Goal: Task Accomplishment & Management: Use online tool/utility

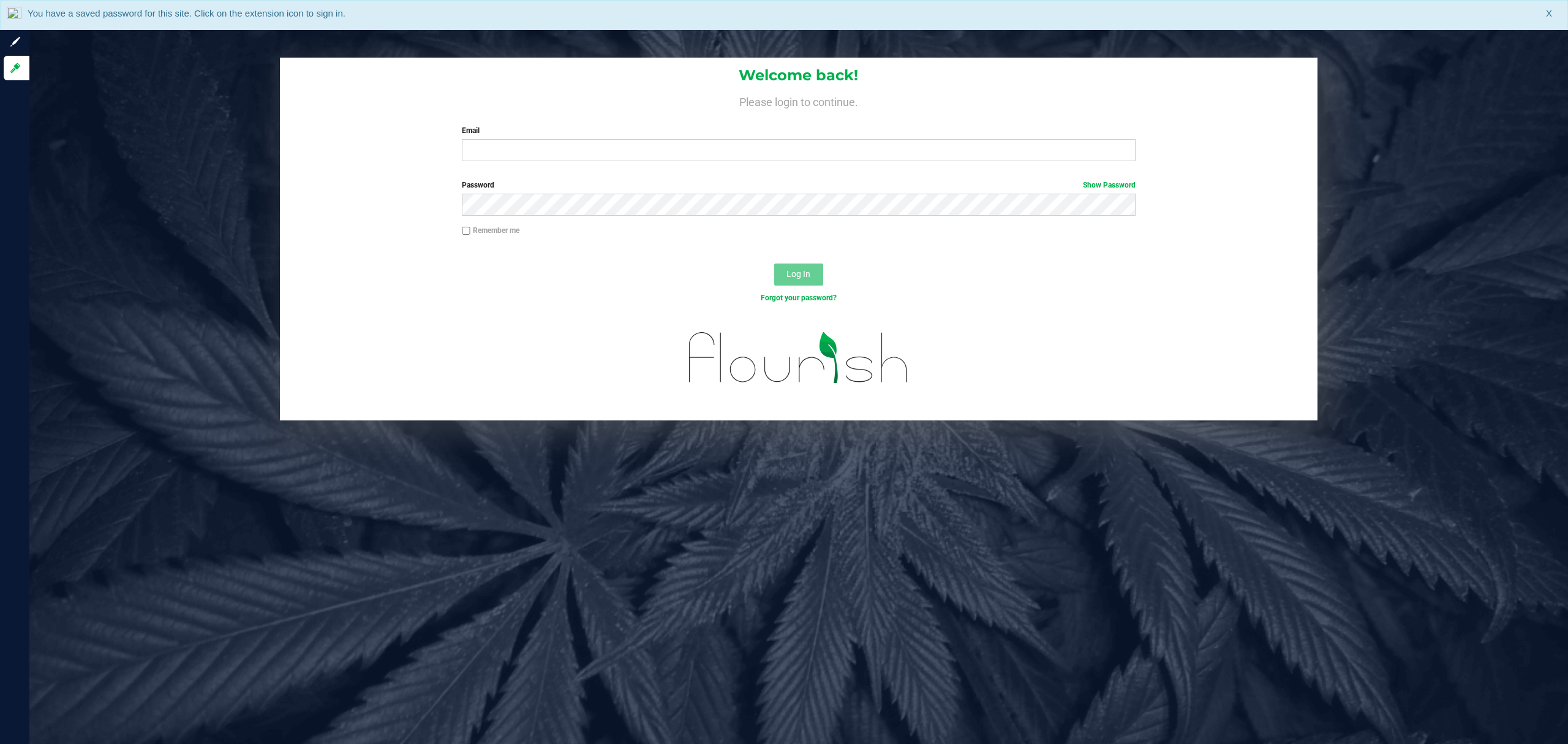
drag, startPoint x: 610, startPoint y: 175, endPoint x: 600, endPoint y: 164, distance: 14.9
click at [606, 174] on form "Welcome back! Please login to continue. Email Required Please format your email…" at bounding box center [799, 239] width 1020 height 364
click at [600, 164] on div "Welcome back! Please login to continue. Email Required Please format your email…" at bounding box center [799, 114] width 1038 height 113
click at [598, 158] on input "Email" at bounding box center [798, 150] width 674 height 22
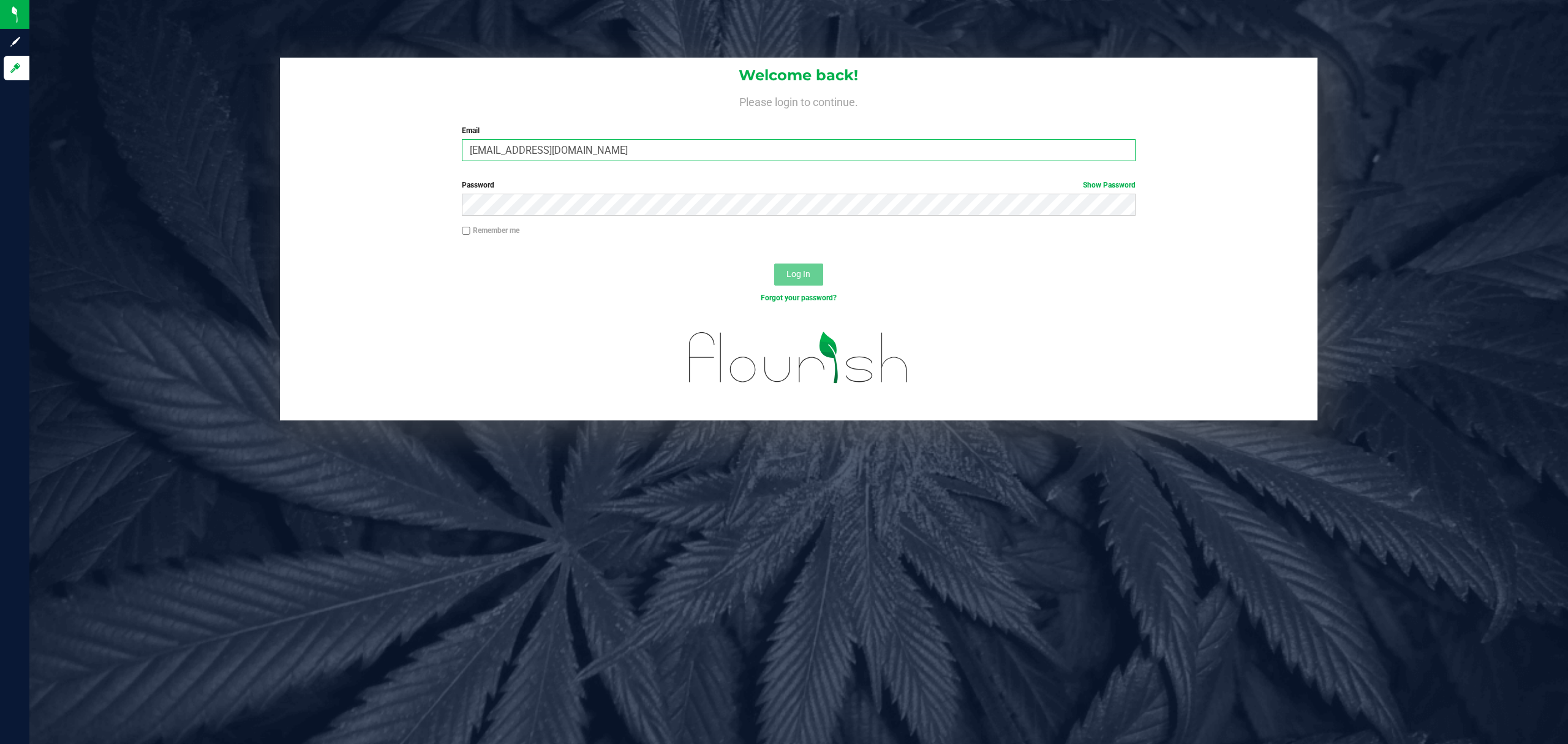
type input "[EMAIL_ADDRESS][DOMAIN_NAME]"
click at [774, 264] on button "Log In" at bounding box center [799, 275] width 49 height 22
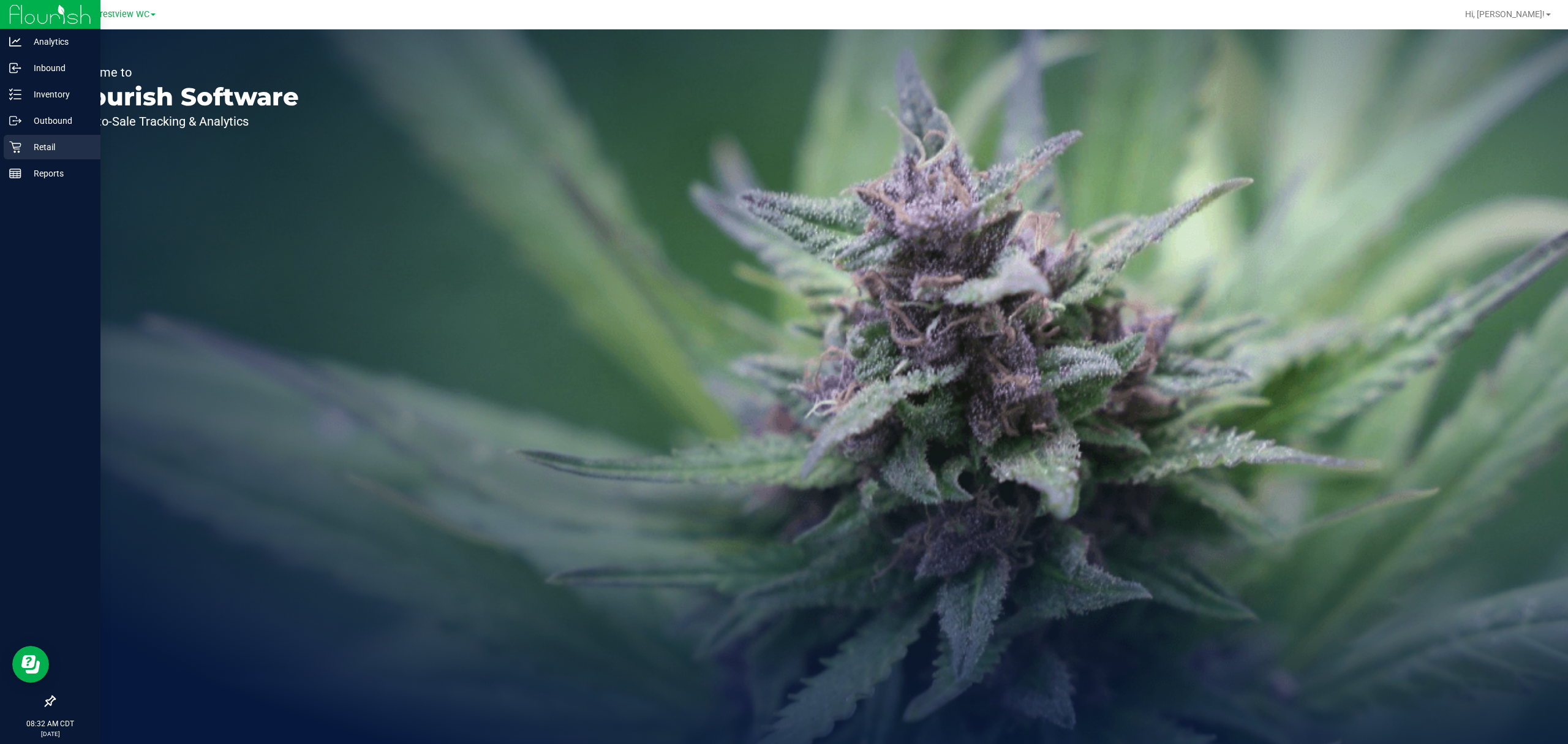
click at [76, 145] on p "Retail" at bounding box center [58, 147] width 74 height 15
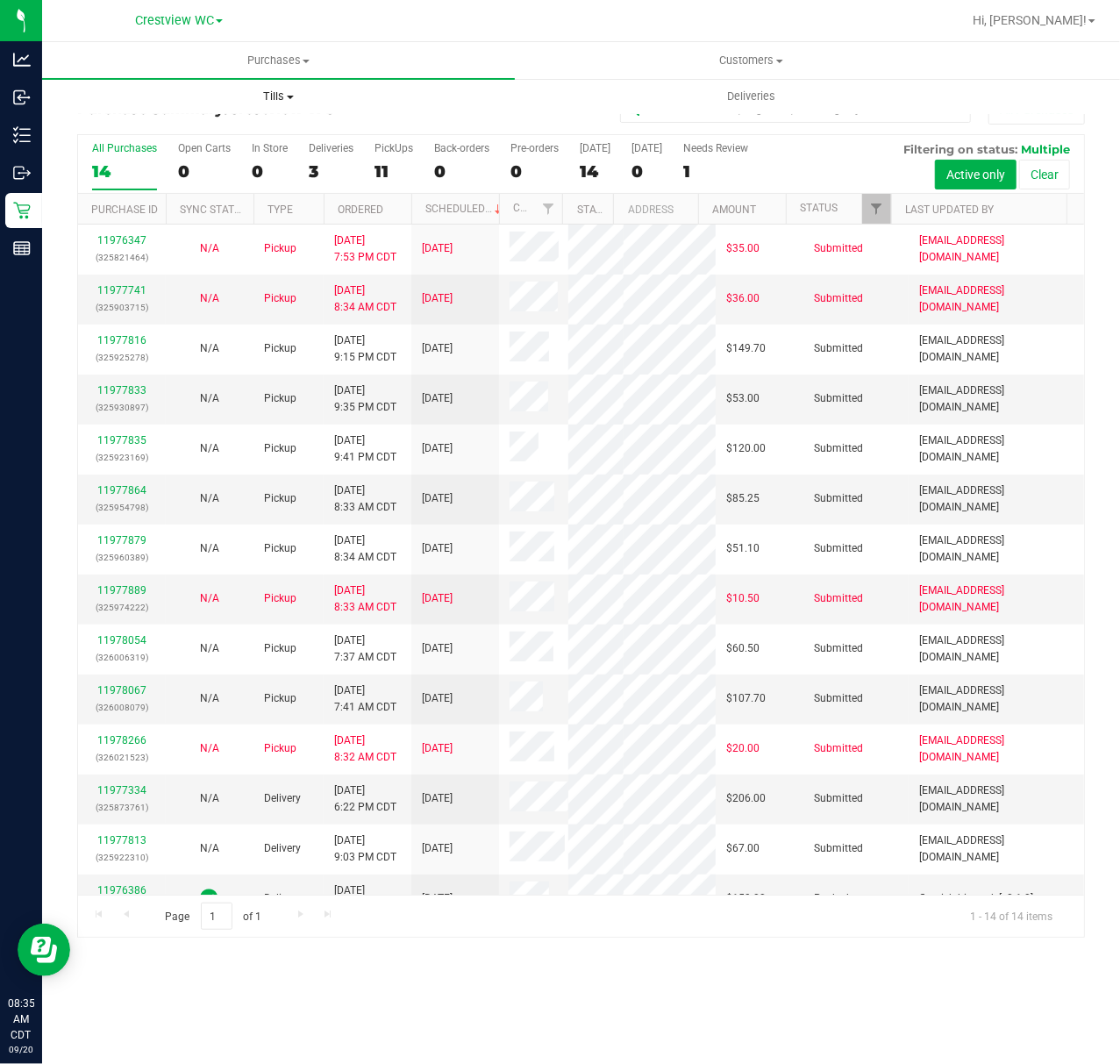
click at [407, 90] on span "Tills" at bounding box center [278, 97] width 471 height 16
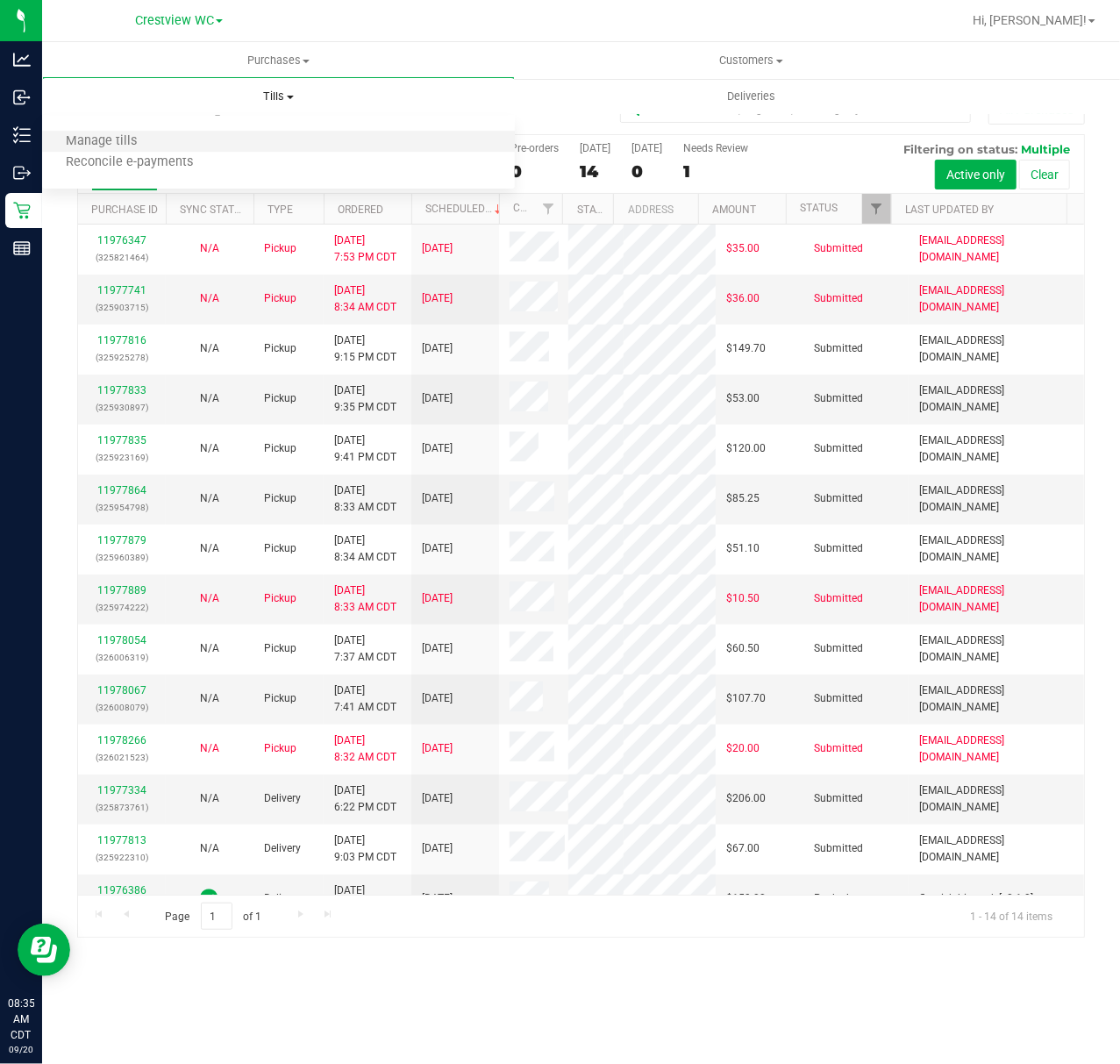
click at [271, 137] on li "Manage tills" at bounding box center [278, 142] width 473 height 21
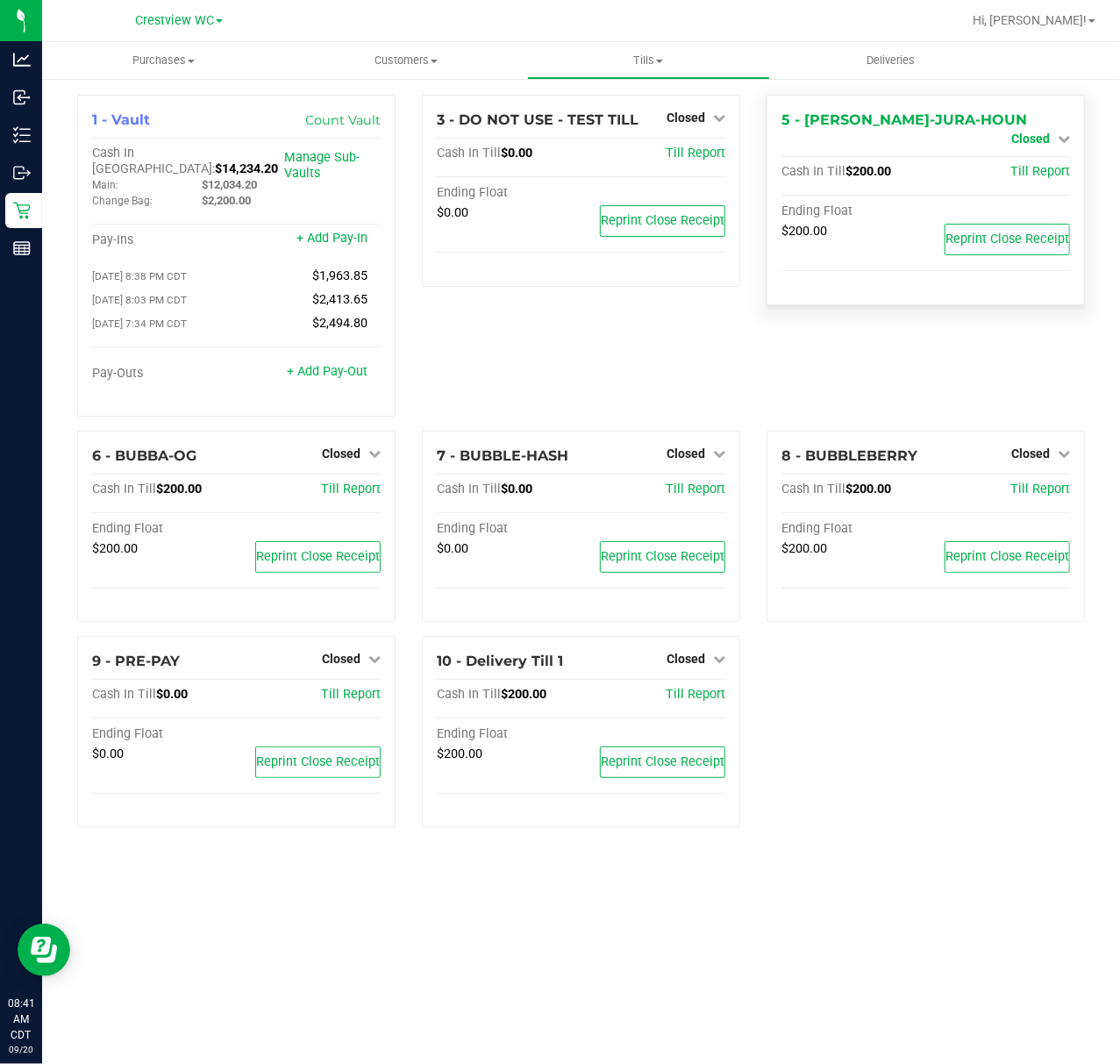
click at [1052, 132] on link "Closed" at bounding box center [1040, 139] width 59 height 14
click at [1017, 156] on link "Open Till" at bounding box center [1030, 155] width 47 height 14
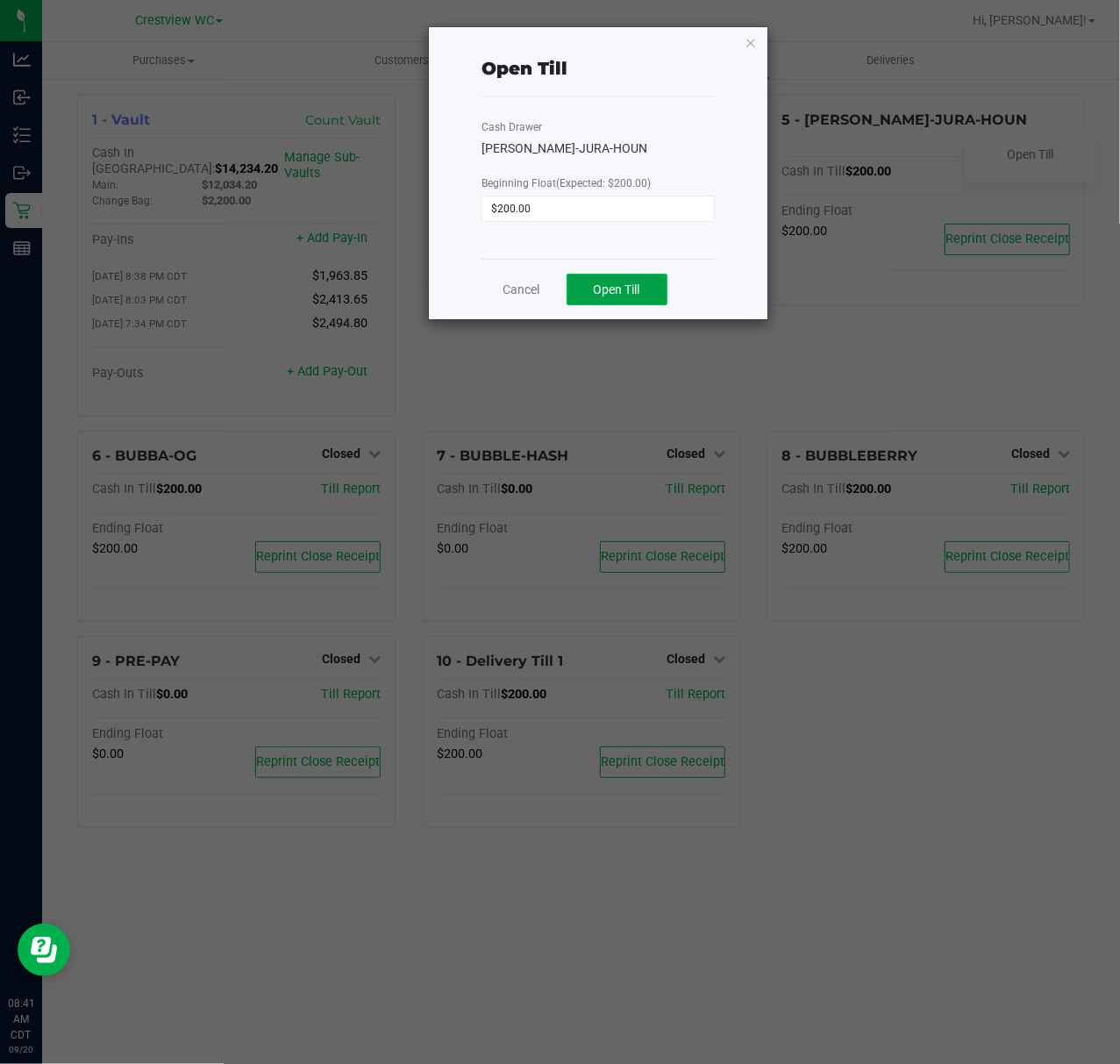
click at [612, 285] on span "Open Till" at bounding box center [617, 290] width 47 height 14
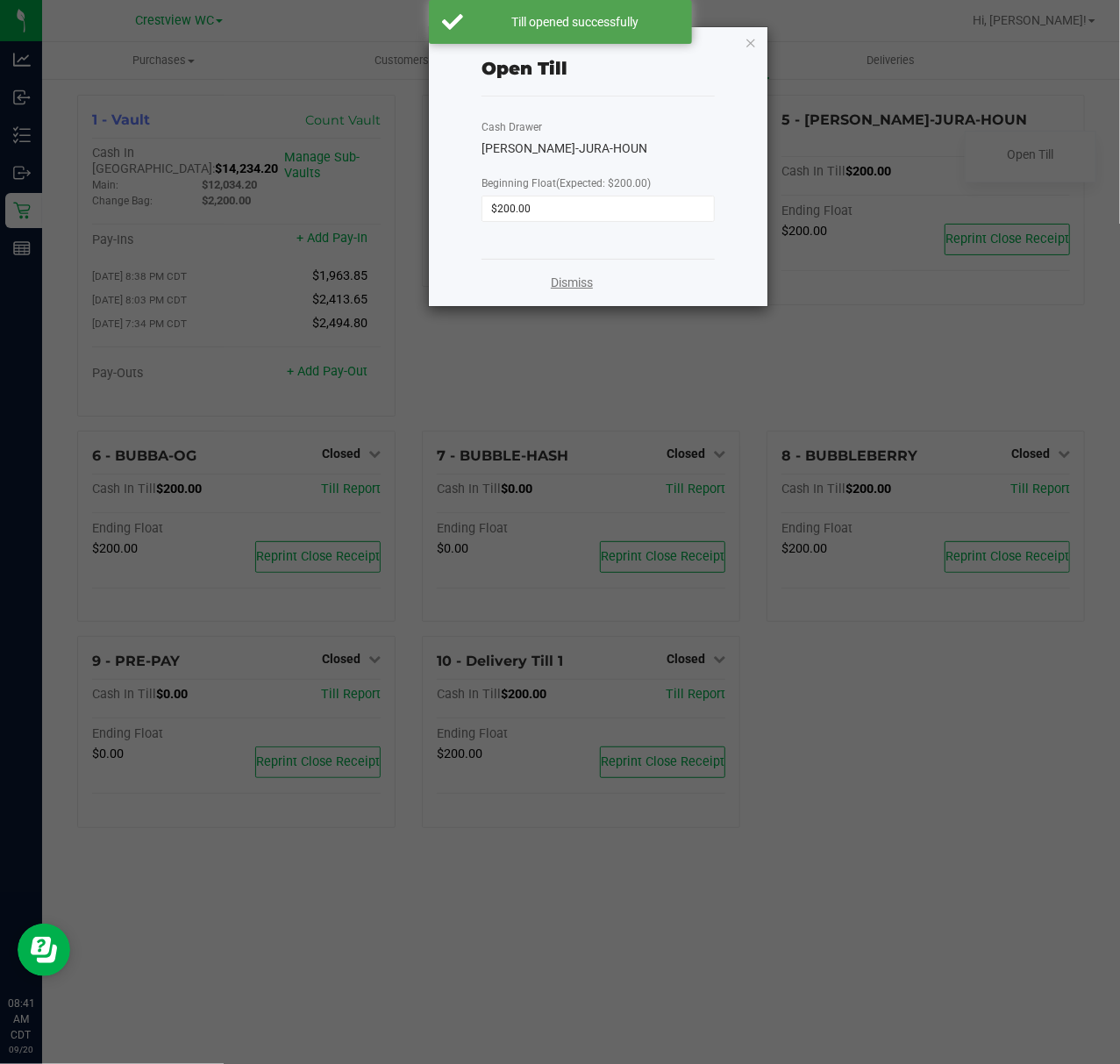
click at [558, 281] on link "Dismiss" at bounding box center [572, 283] width 42 height 18
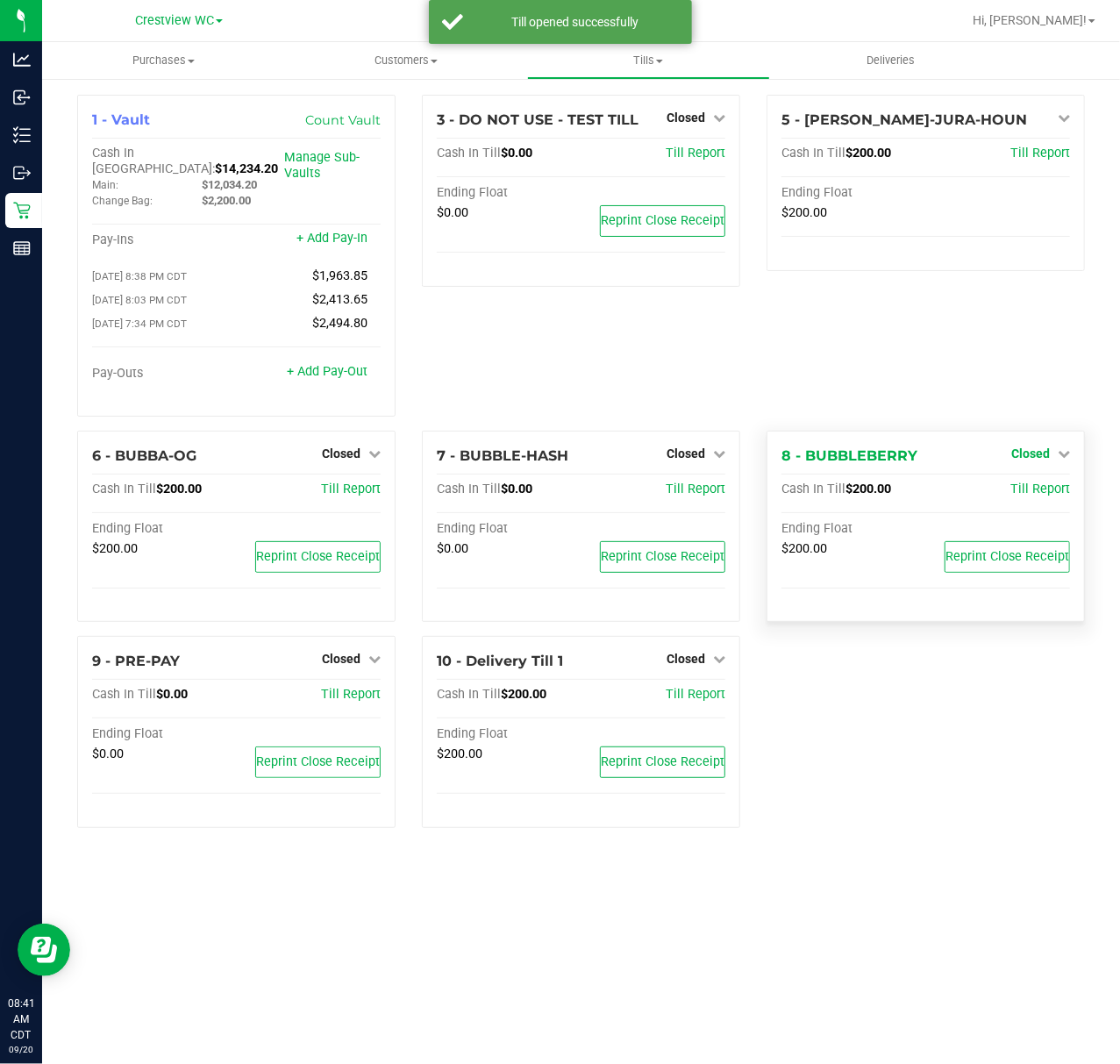
click at [1043, 447] on span "Closed" at bounding box center [1030, 454] width 39 height 14
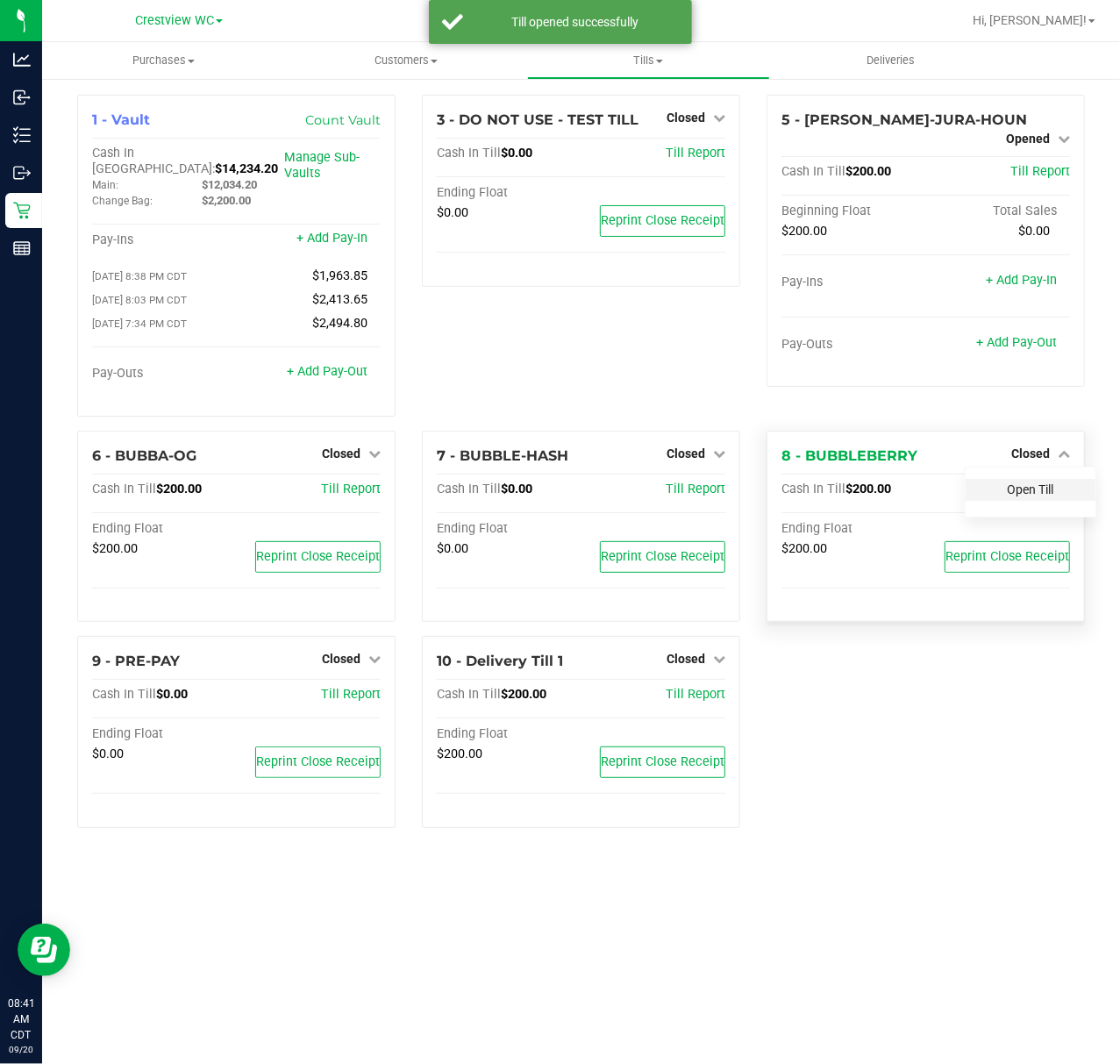
click at [1018, 483] on link "Open Till" at bounding box center [1030, 490] width 47 height 14
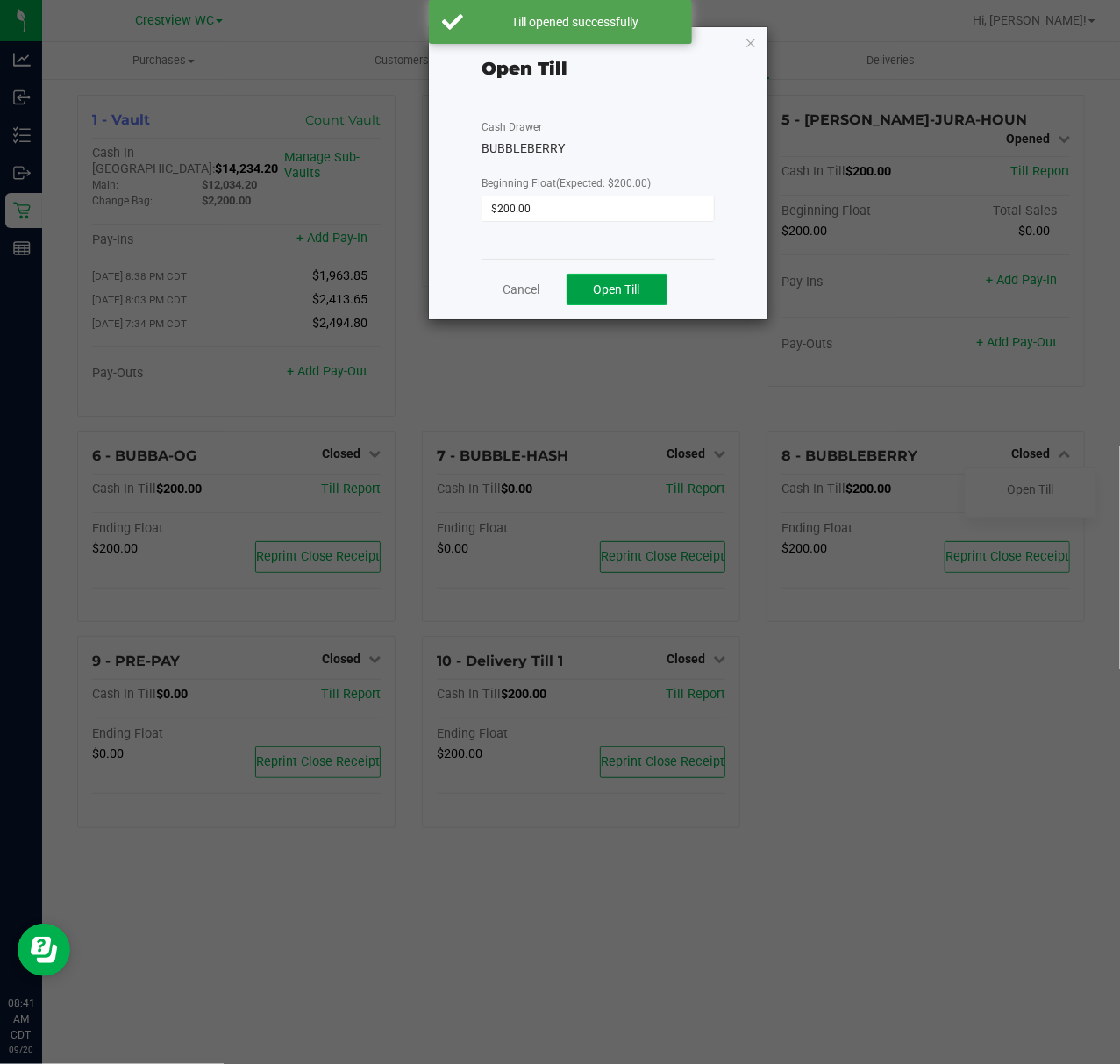
click at [635, 299] on button "Open Till" at bounding box center [617, 290] width 101 height 32
click at [509, 281] on div "Dismiss" at bounding box center [599, 283] width 233 height 47
click at [577, 272] on div "Dismiss" at bounding box center [599, 283] width 233 height 47
click at [569, 291] on link "Dismiss" at bounding box center [572, 283] width 42 height 18
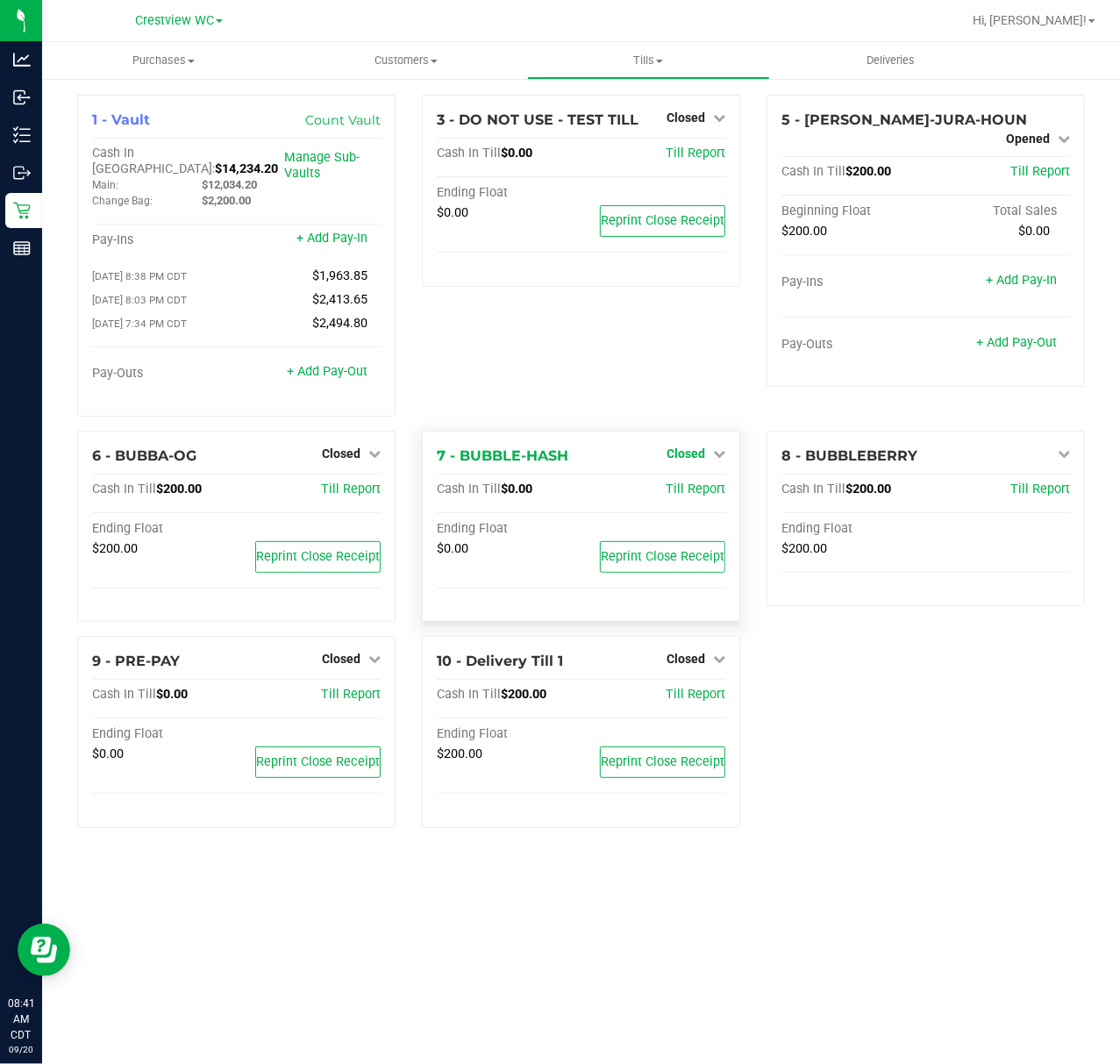
click at [687, 447] on span "Closed" at bounding box center [686, 454] width 39 height 14
click at [696, 483] on link "Open Till" at bounding box center [685, 490] width 47 height 14
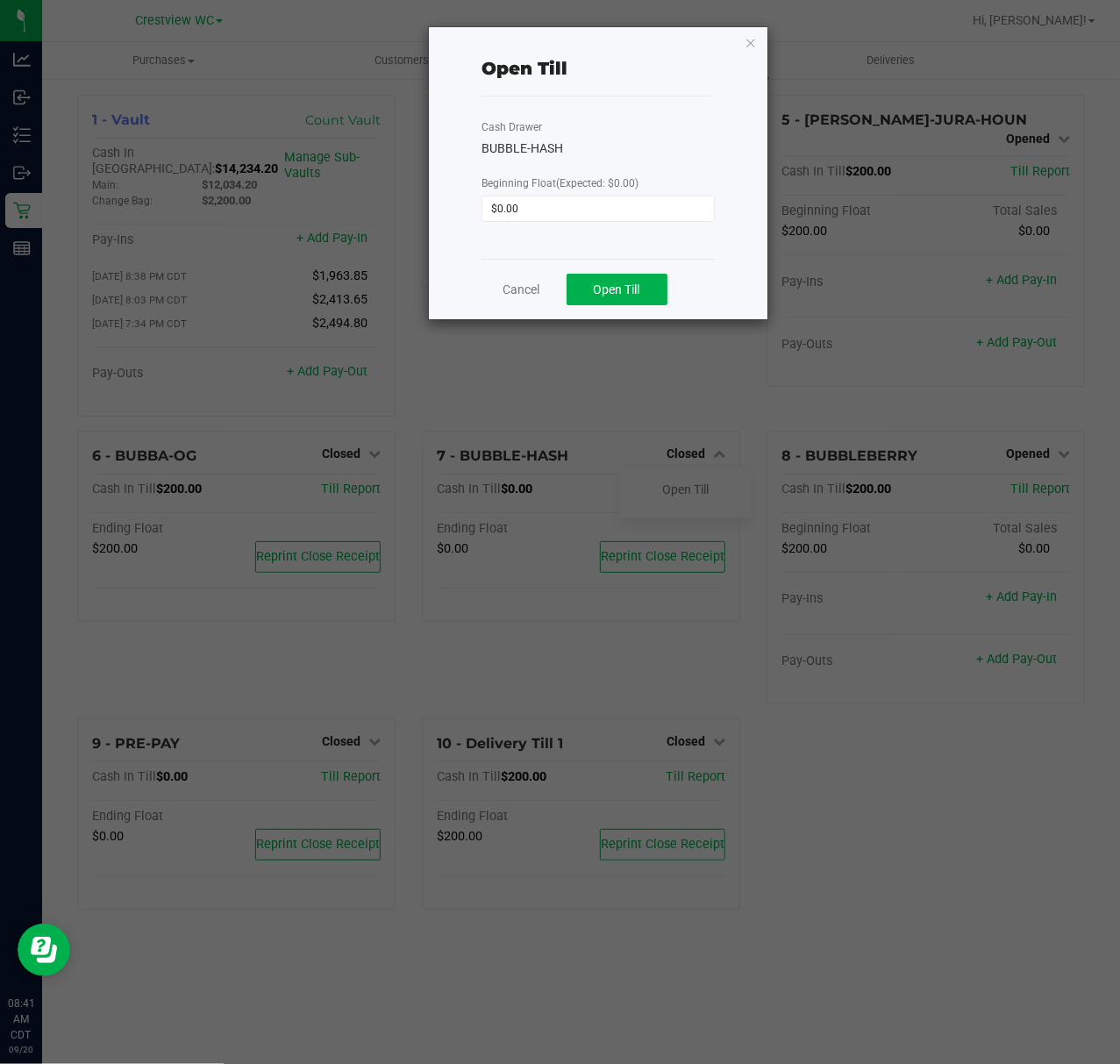
click at [632, 313] on div "Cancel Open Till" at bounding box center [599, 289] width 233 height 61
click at [629, 302] on button "Open Till" at bounding box center [617, 290] width 101 height 32
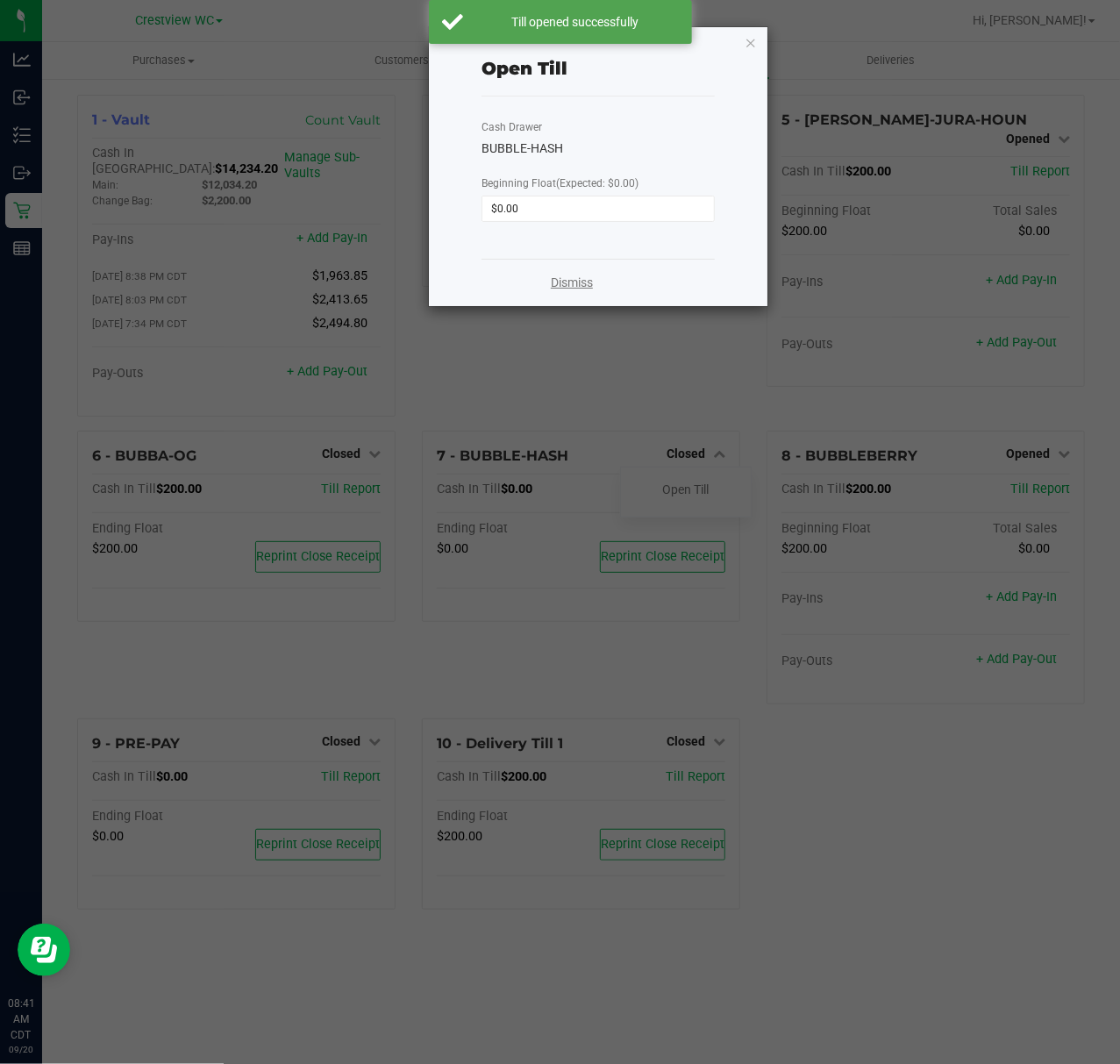
drag, startPoint x: 567, startPoint y: 250, endPoint x: 573, endPoint y: 279, distance: 29.6
click at [572, 271] on div "Open Till Cash Drawer BUBBLE-HASH Beginning Float (Expected: $0.00) $0.00 Dismi…" at bounding box center [599, 167] width 339 height 279
click at [573, 279] on link "Dismiss" at bounding box center [572, 283] width 42 height 18
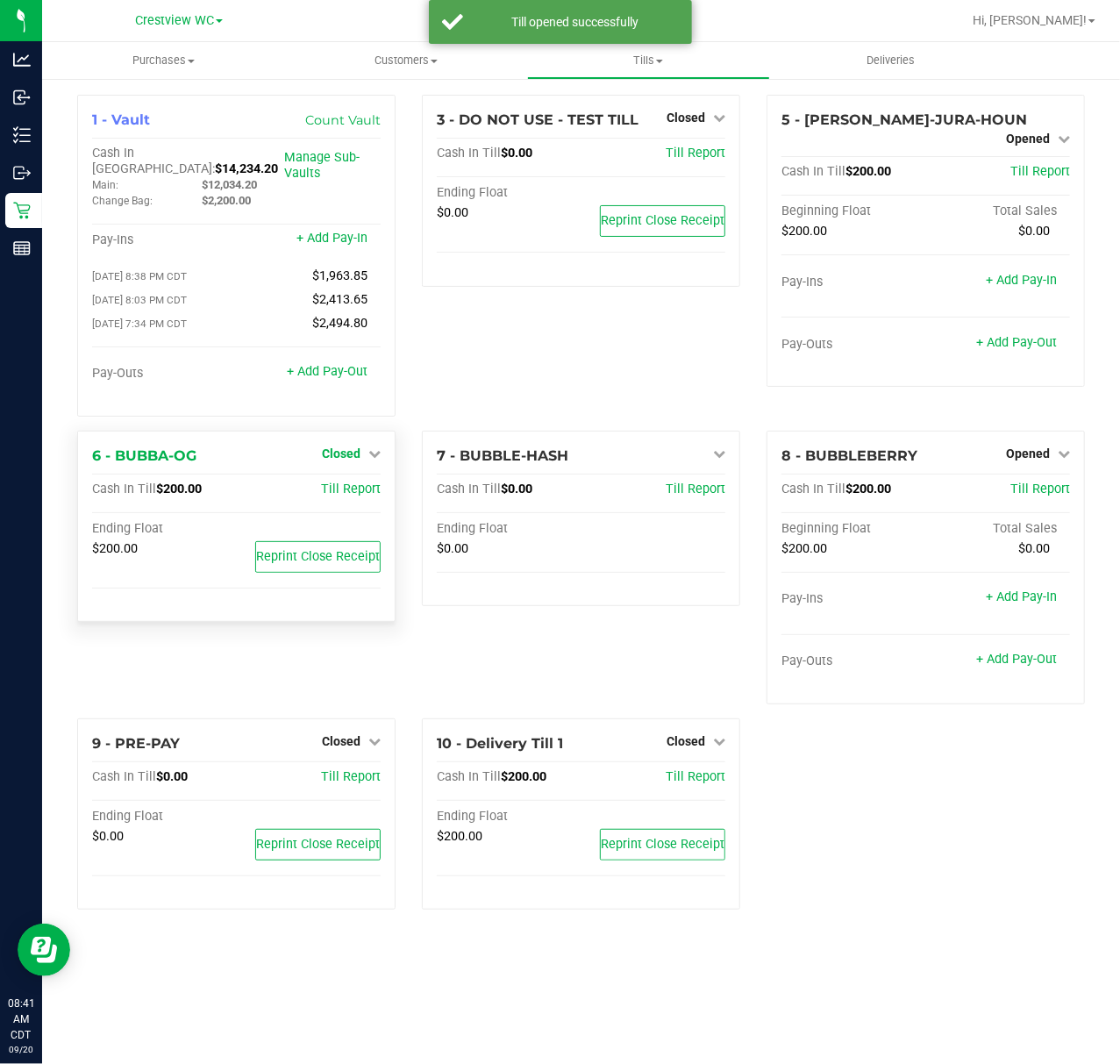
click at [346, 447] on span "Closed" at bounding box center [341, 454] width 39 height 14
click at [356, 483] on link "Open Till" at bounding box center [341, 490] width 47 height 14
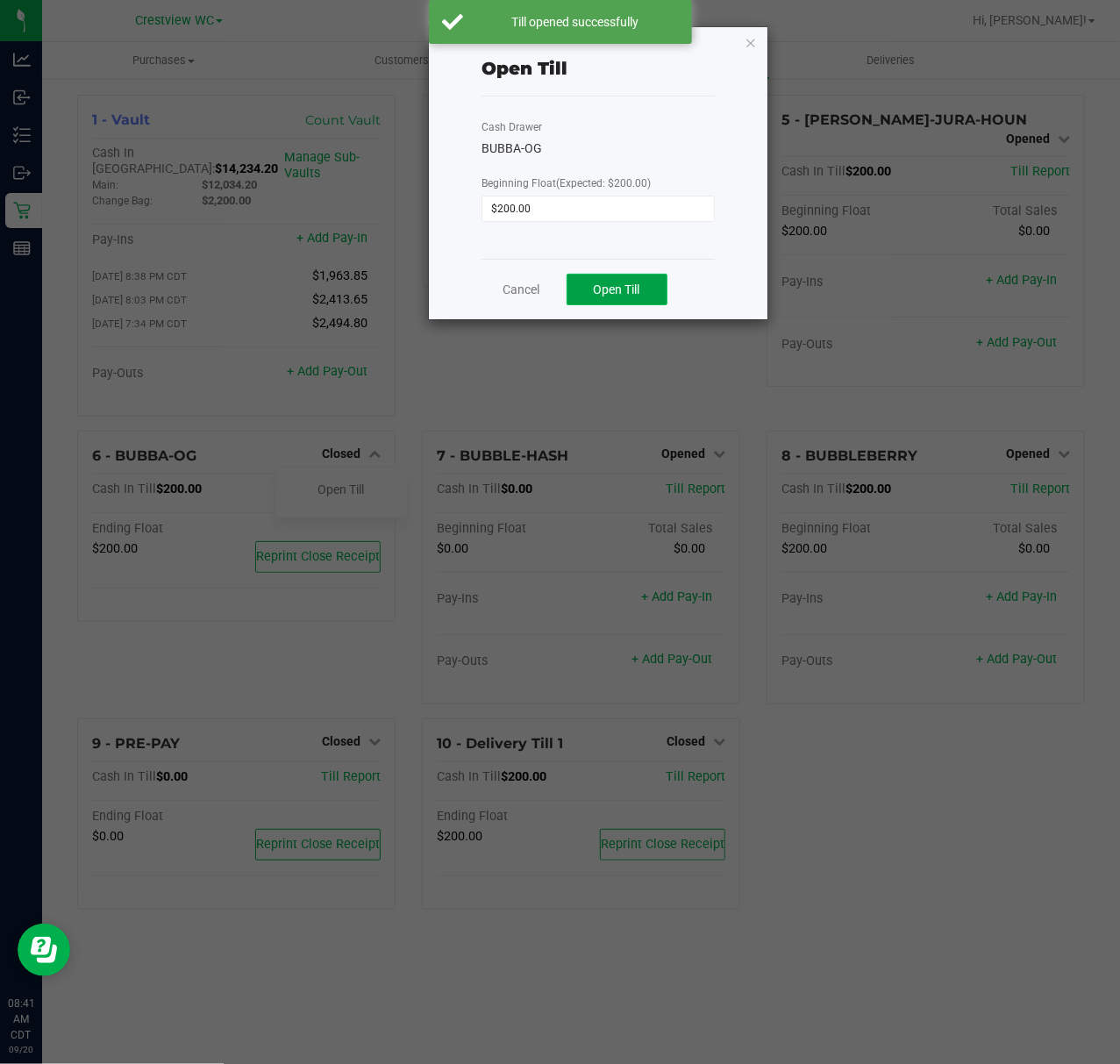
click at [656, 299] on button "Open Till" at bounding box center [617, 290] width 101 height 32
click at [556, 279] on link "Dismiss" at bounding box center [572, 283] width 42 height 18
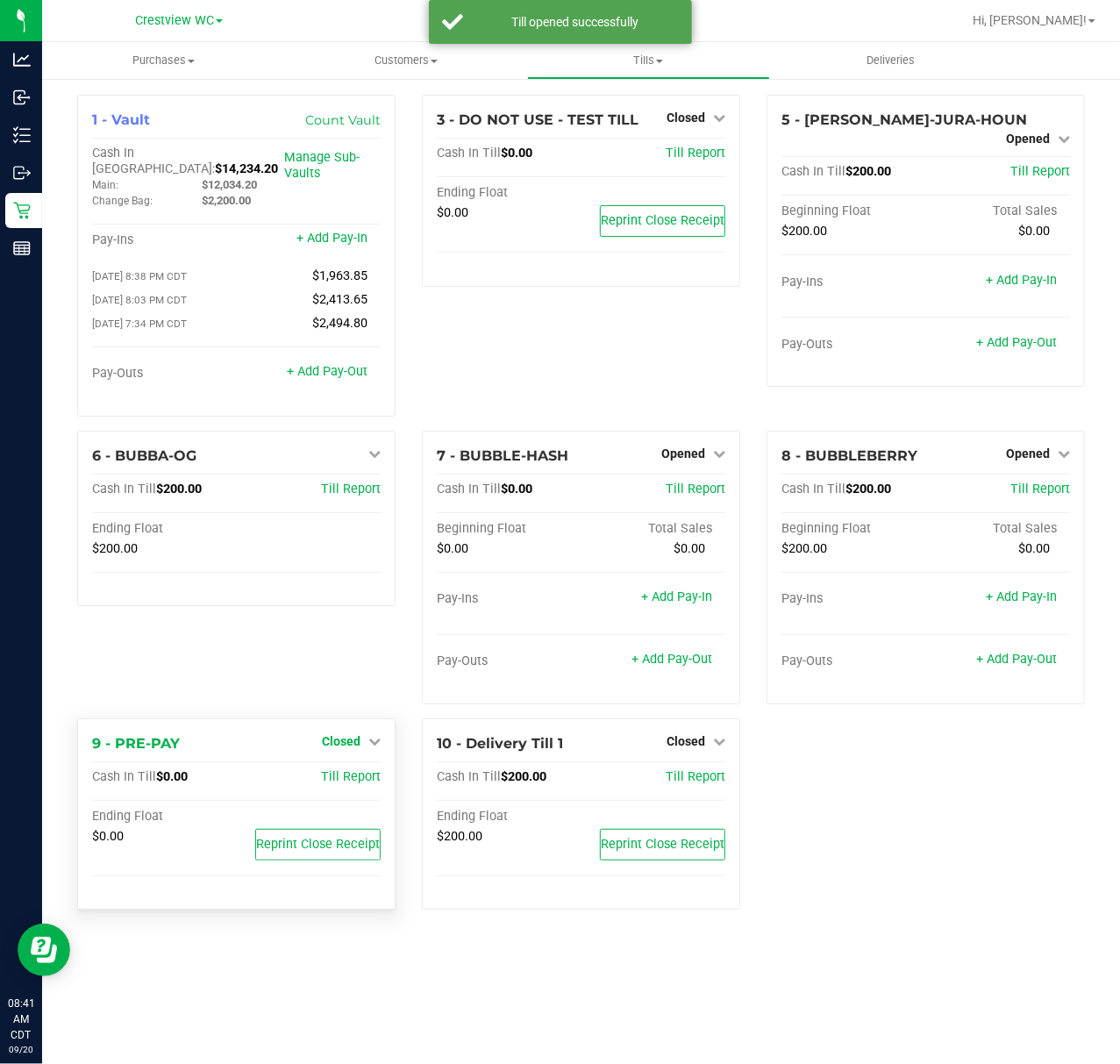
click at [334, 734] on span "Closed" at bounding box center [341, 741] width 39 height 14
click at [348, 770] on link "Open Till" at bounding box center [341, 777] width 47 height 14
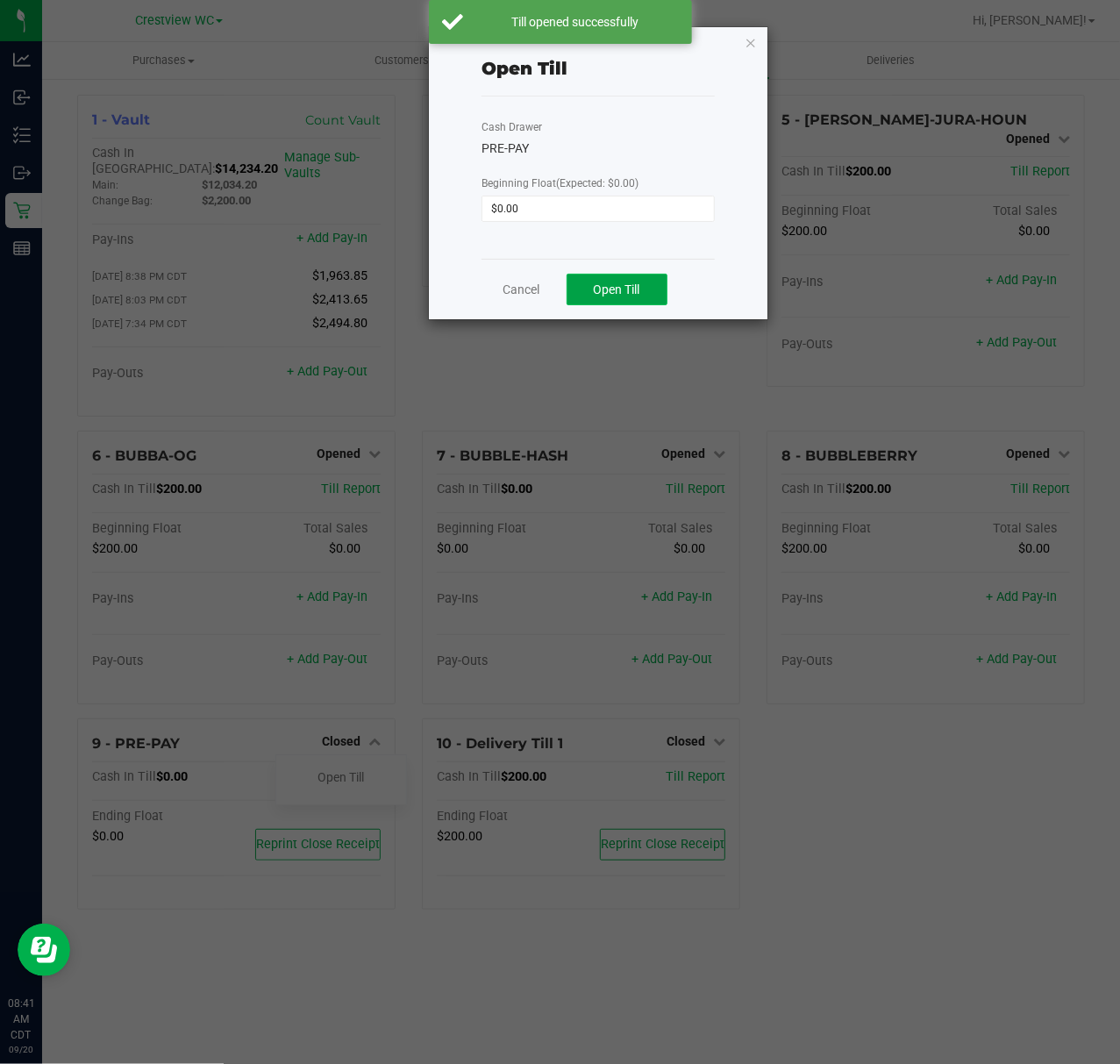
click at [649, 283] on button "Open Till" at bounding box center [617, 290] width 101 height 32
click at [566, 292] on div "Dismiss" at bounding box center [599, 283] width 233 height 47
click at [567, 288] on link "Dismiss" at bounding box center [572, 283] width 42 height 18
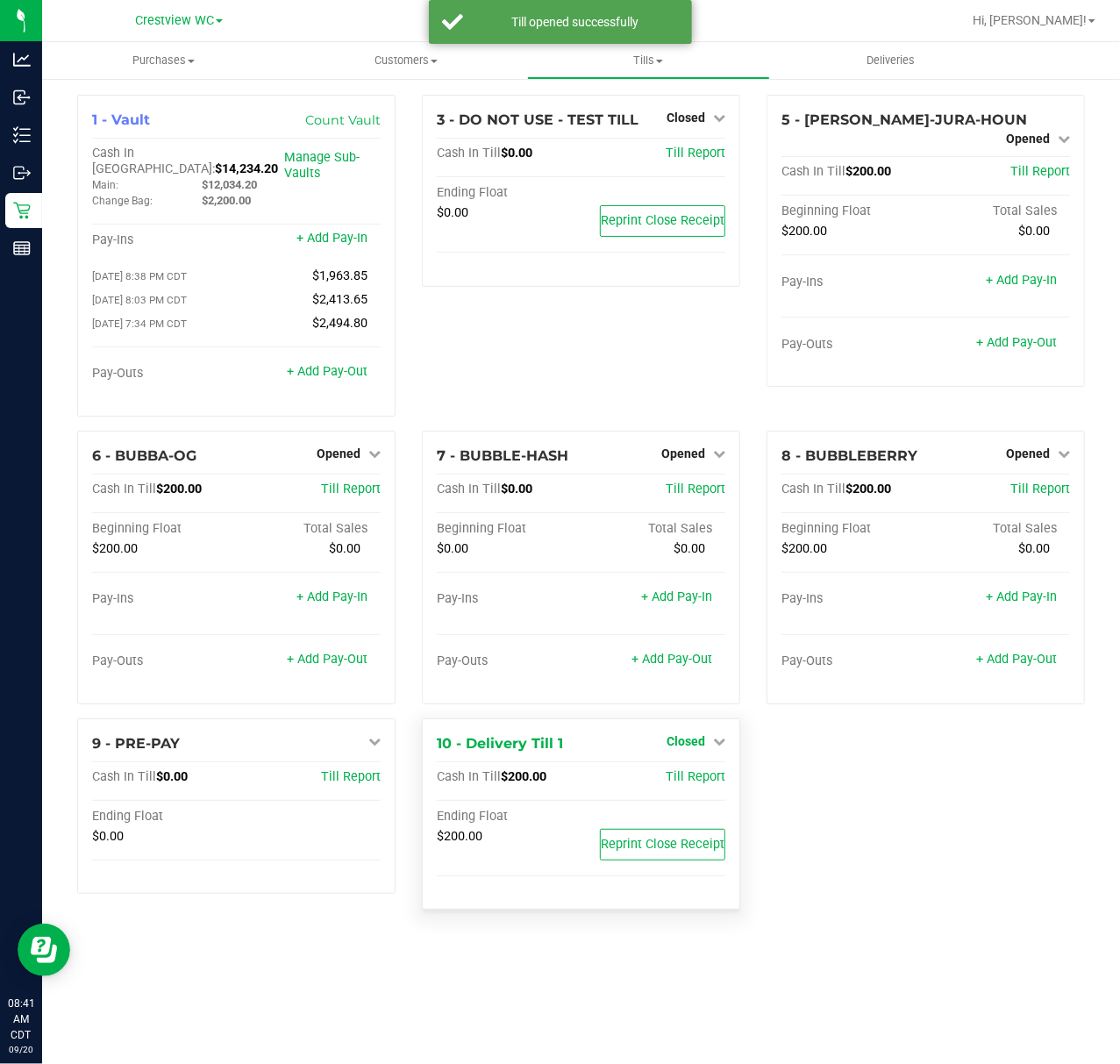
click at [699, 738] on span "Closed" at bounding box center [686, 741] width 39 height 14
click at [692, 777] on div "Open Till" at bounding box center [686, 777] width 130 height 22
click at [691, 770] on link "Open Till" at bounding box center [685, 777] width 47 height 14
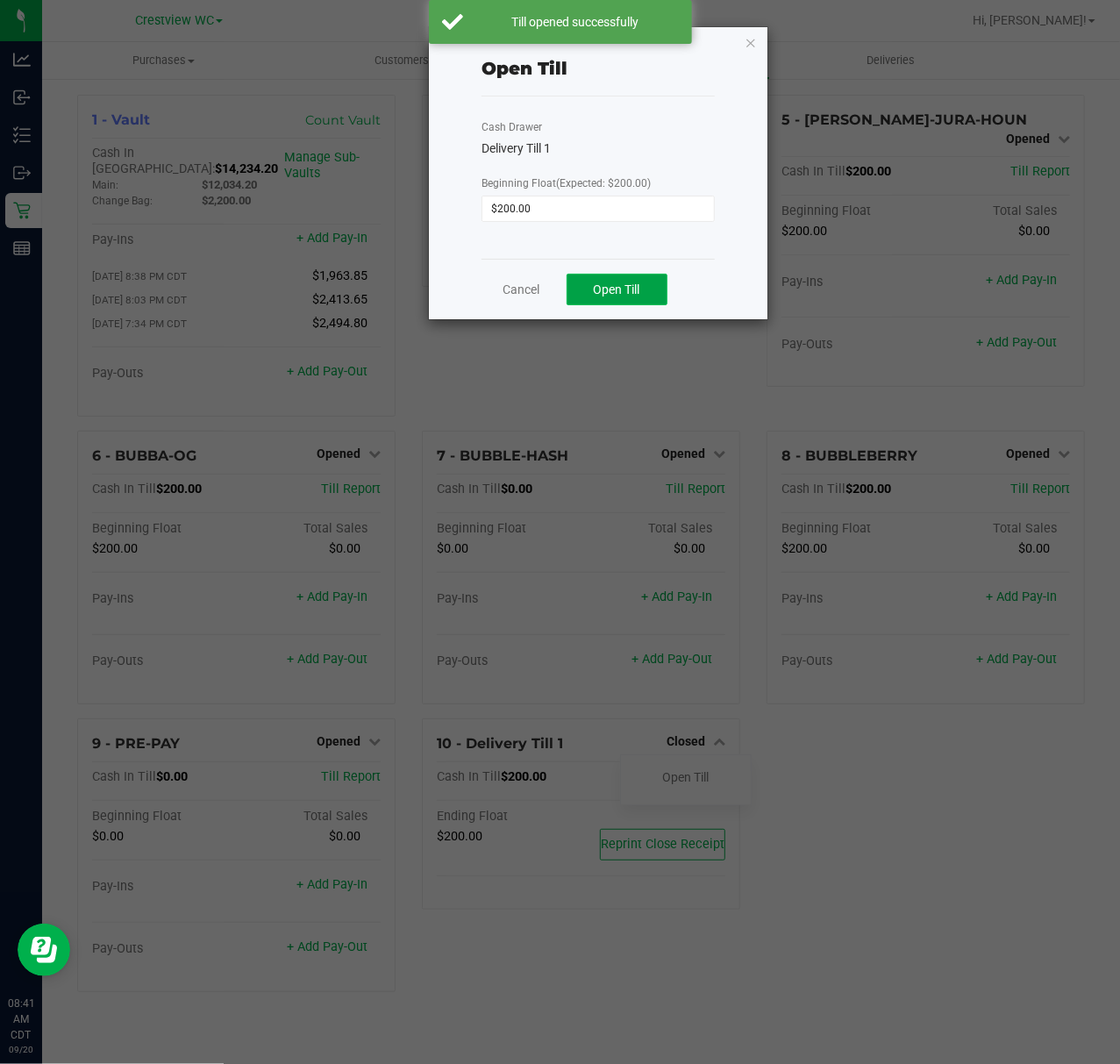
click at [623, 289] on span "Open Till" at bounding box center [617, 290] width 47 height 14
click at [583, 291] on link "Dismiss" at bounding box center [572, 283] width 42 height 18
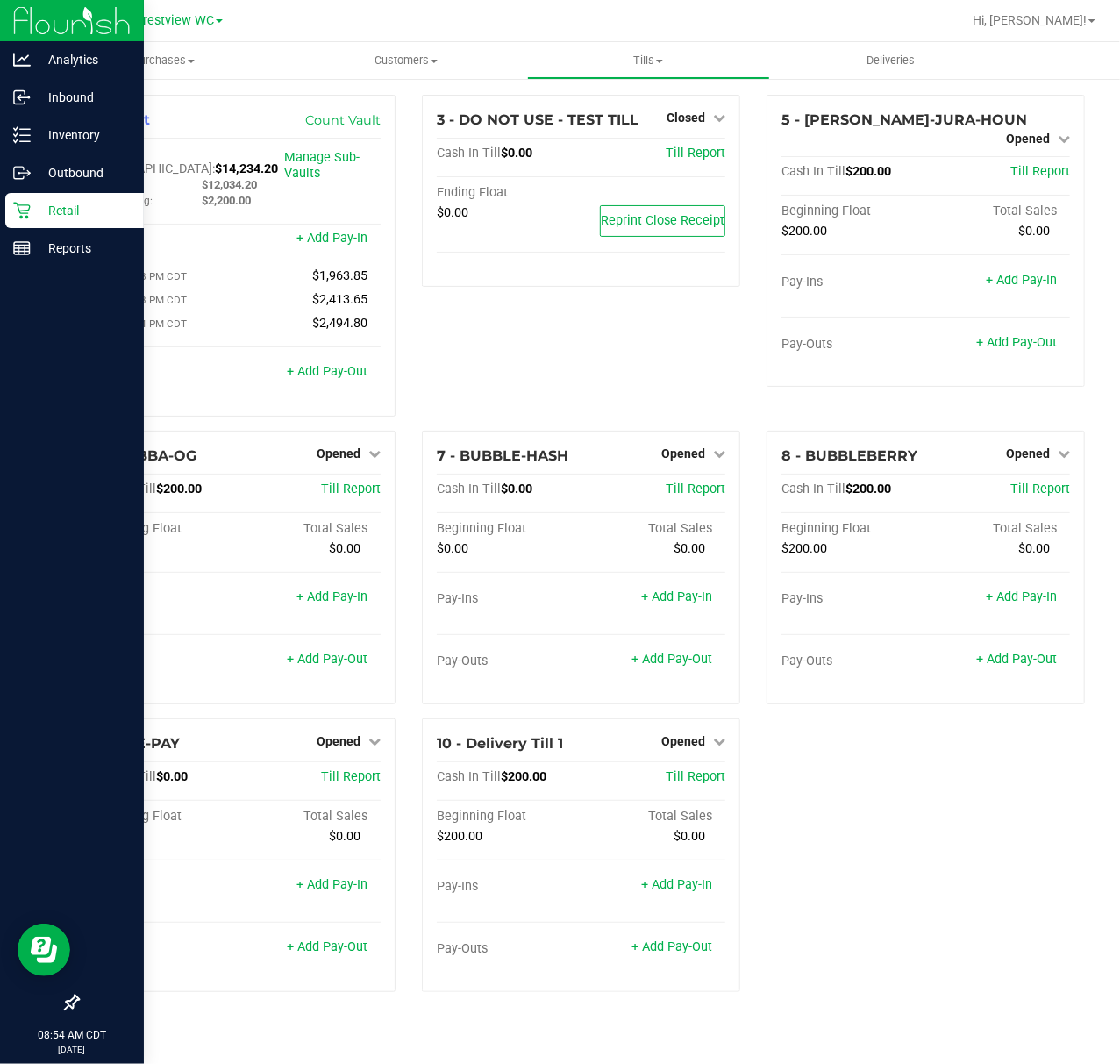
drag, startPoint x: 47, startPoint y: 215, endPoint x: 28, endPoint y: 215, distance: 19.0
click at [43, 215] on div "1 - Vault Count Vault Cash In Vault: $14,234.20 Main: $12,034.20 Change Bag: $2…" at bounding box center [581, 550] width 1078 height 946
click at [28, 215] on icon at bounding box center [22, 211] width 18 height 18
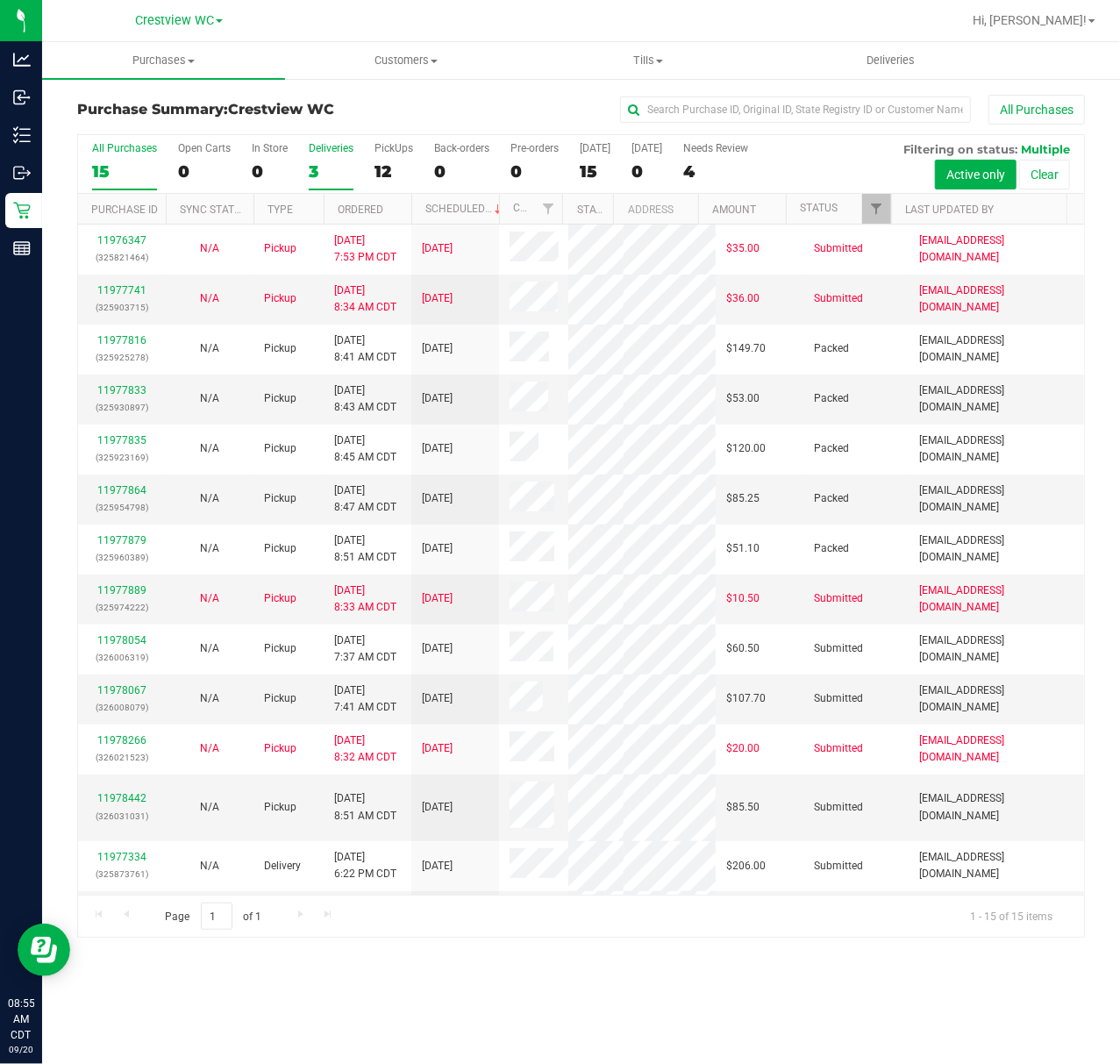
click at [328, 156] on label "Deliveries 3" at bounding box center [331, 166] width 45 height 48
click at [0, 0] on input "Deliveries 3" at bounding box center [0, 0] width 0 height 0
